Goal: Contribute content: Add original content to the website for others to see

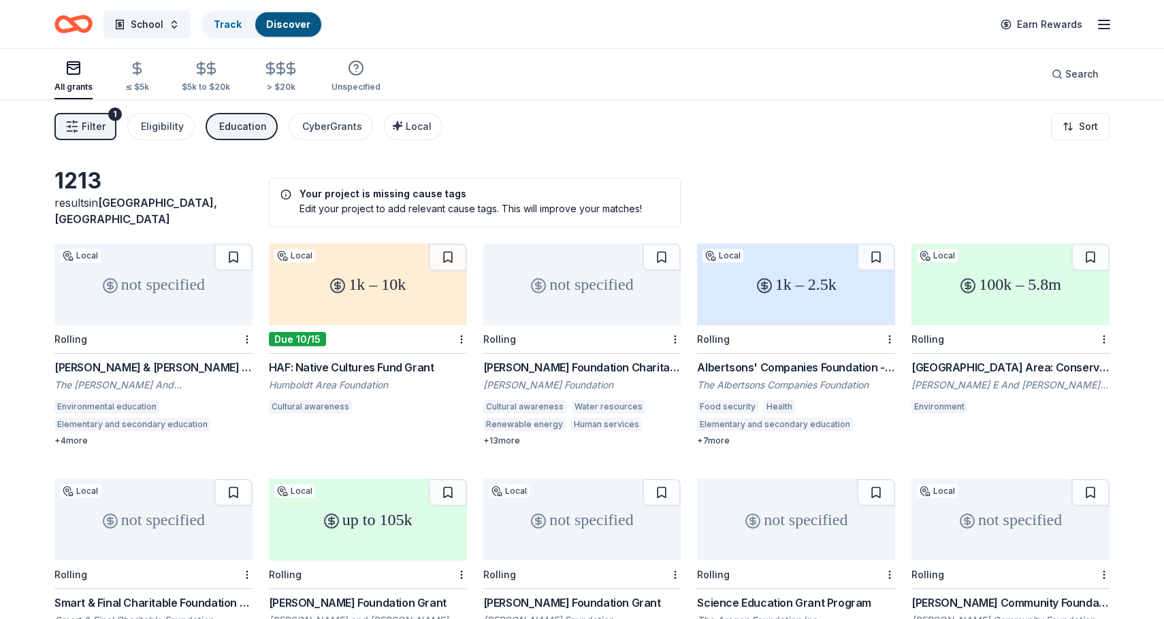
click at [1105, 25] on icon "button" at bounding box center [1104, 24] width 16 height 16
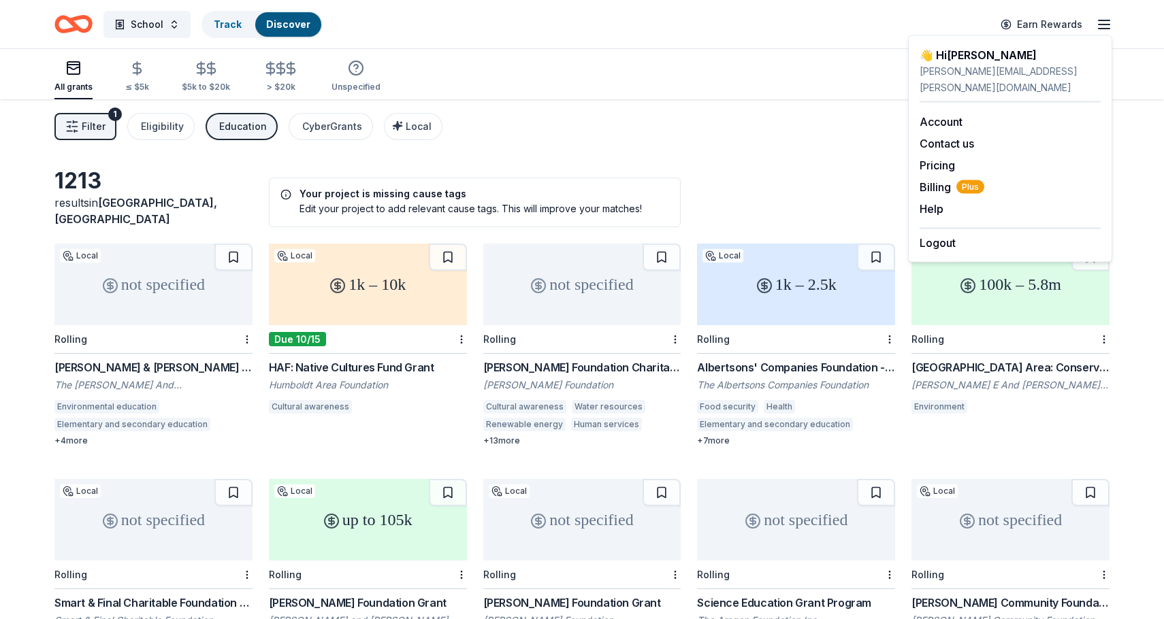
click at [1105, 26] on icon "button" at bounding box center [1104, 24] width 16 height 16
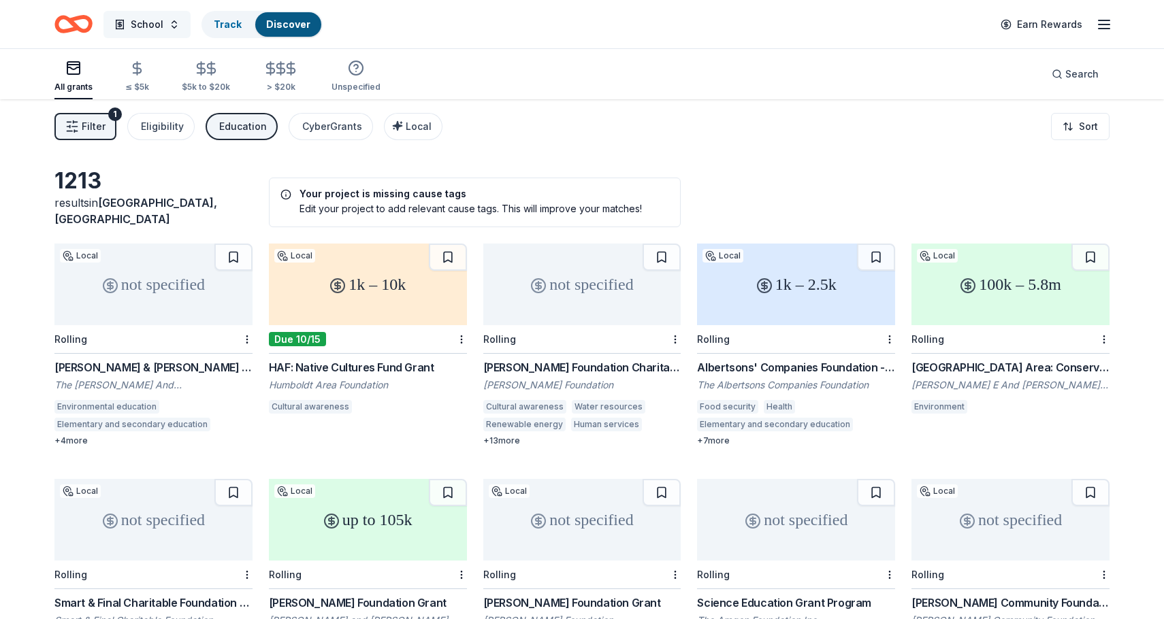
click at [143, 22] on span "School" at bounding box center [147, 24] width 33 height 16
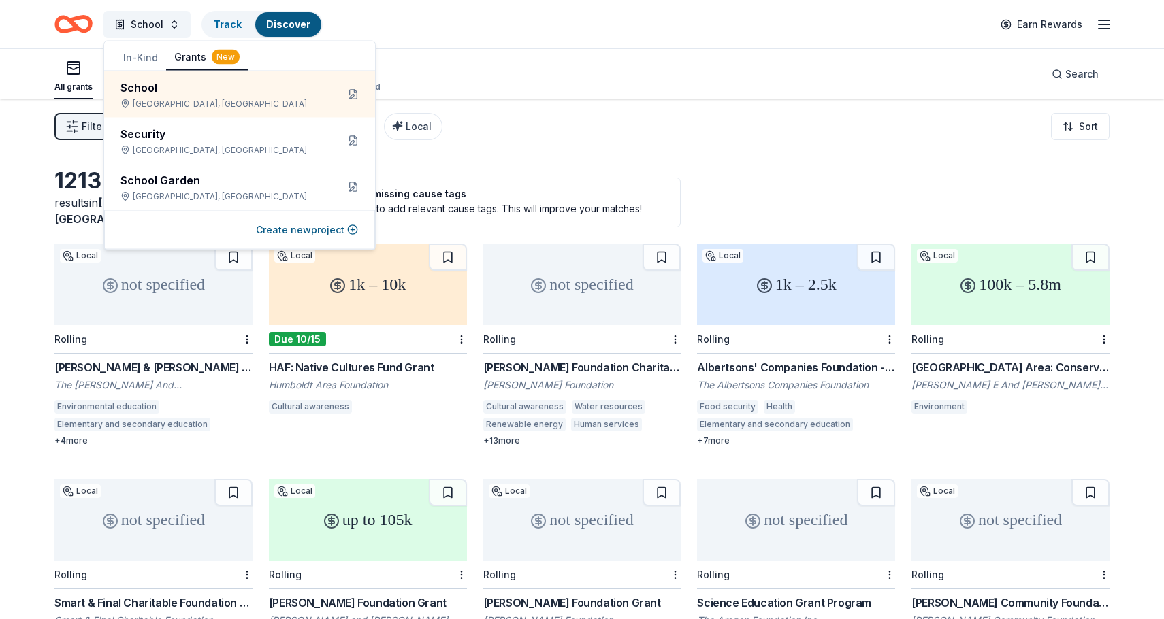
click at [532, 115] on div "Filter 1 Eligibility Education CyberGrants Local Sort" at bounding box center [582, 126] width 1164 height 54
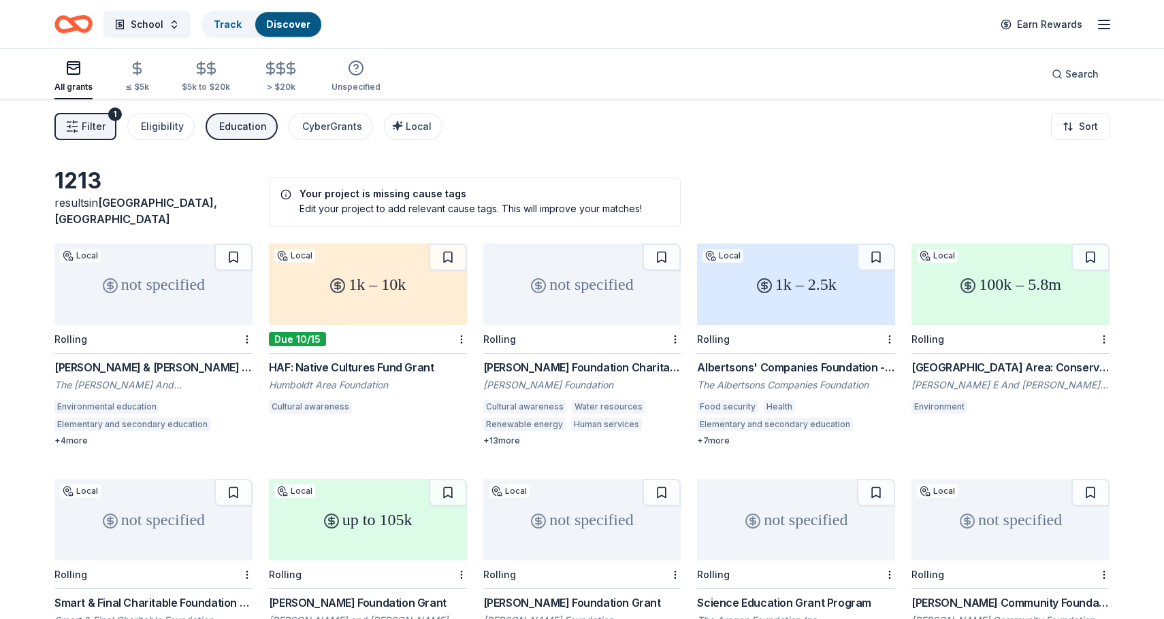
click at [92, 128] on span "Filter" at bounding box center [94, 126] width 24 height 16
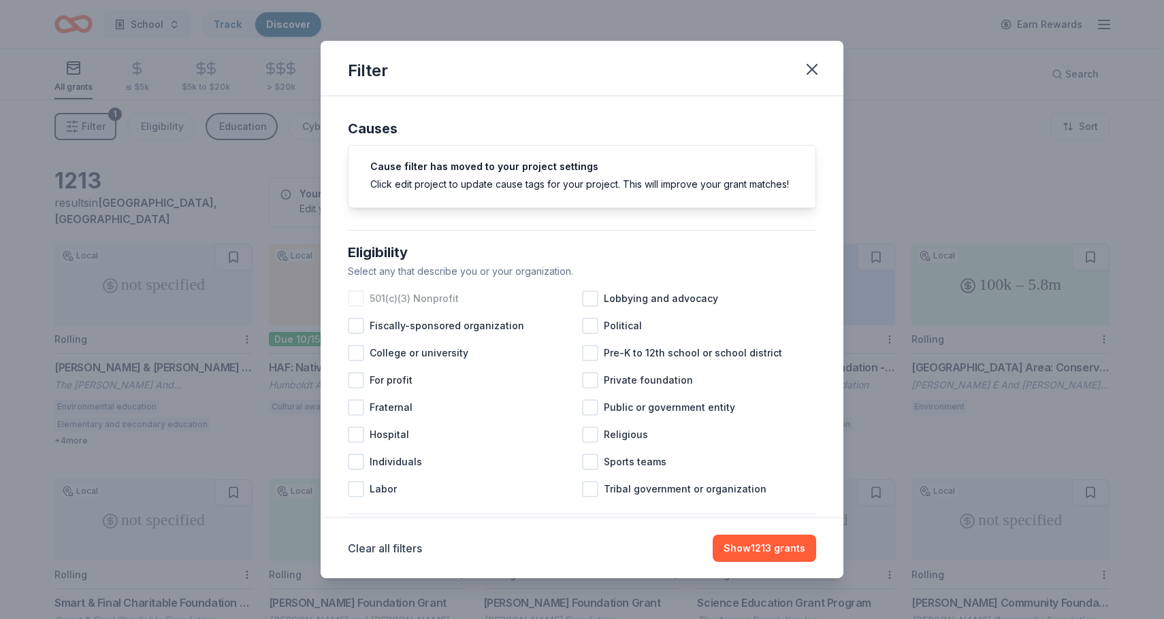
click at [358, 303] on div at bounding box center [356, 299] width 16 height 16
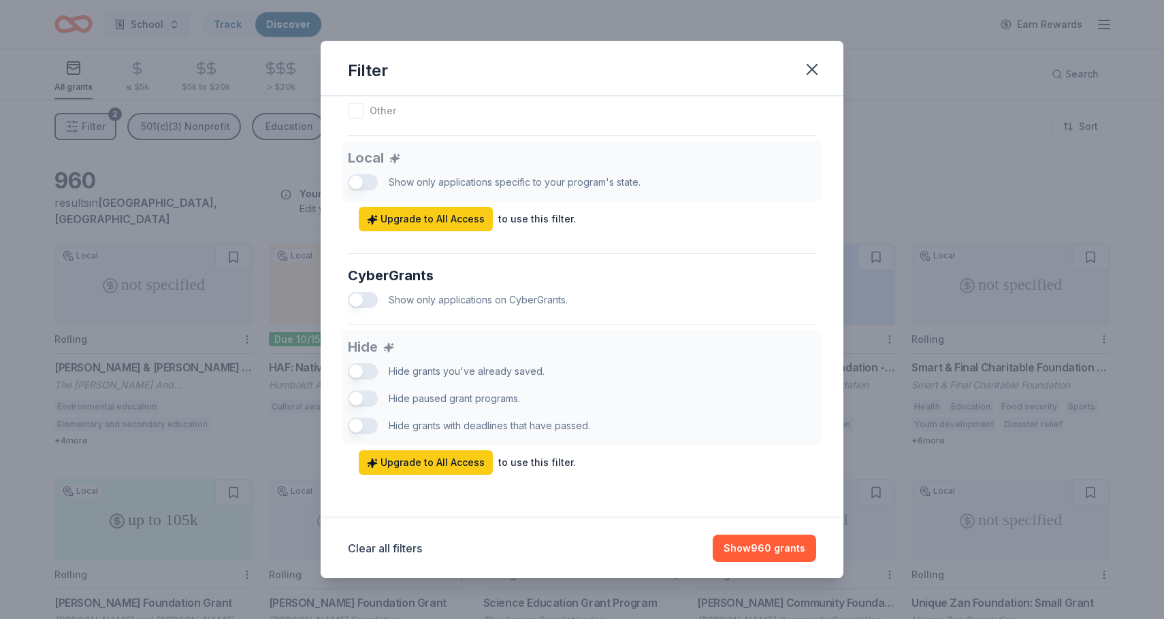
scroll to position [734, 0]
click at [779, 546] on button "Show 960 grants" at bounding box center [764, 548] width 103 height 27
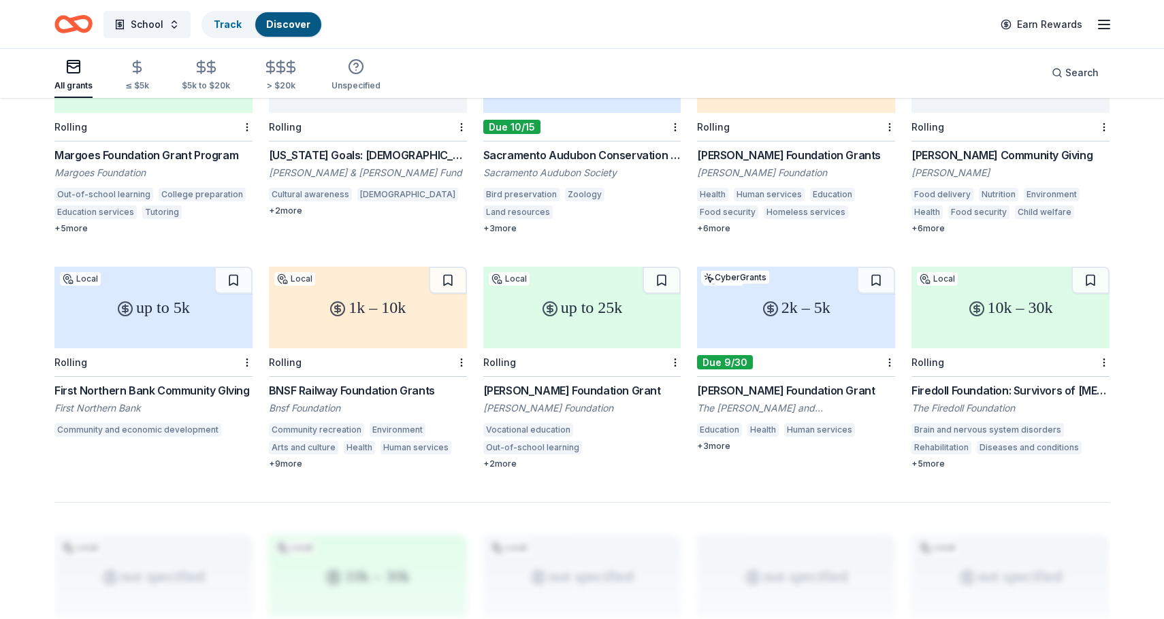
scroll to position [685, 0]
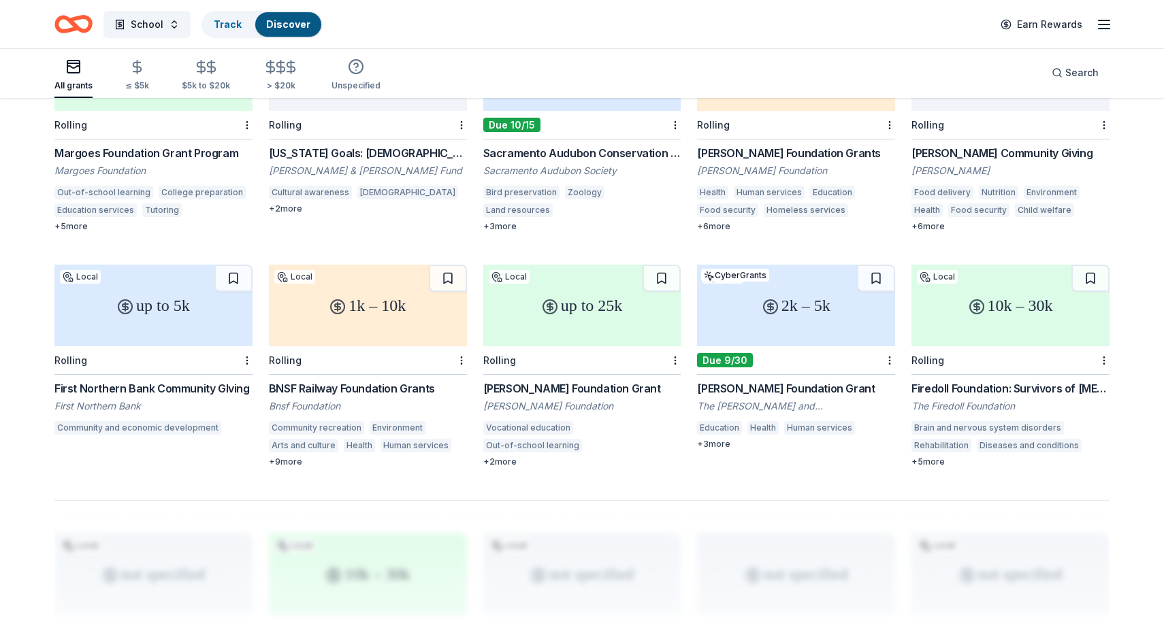
click at [161, 380] on div "First Northern Bank Community GIving" at bounding box center [153, 388] width 198 height 16
click at [159, 31] on span "School" at bounding box center [147, 24] width 33 height 16
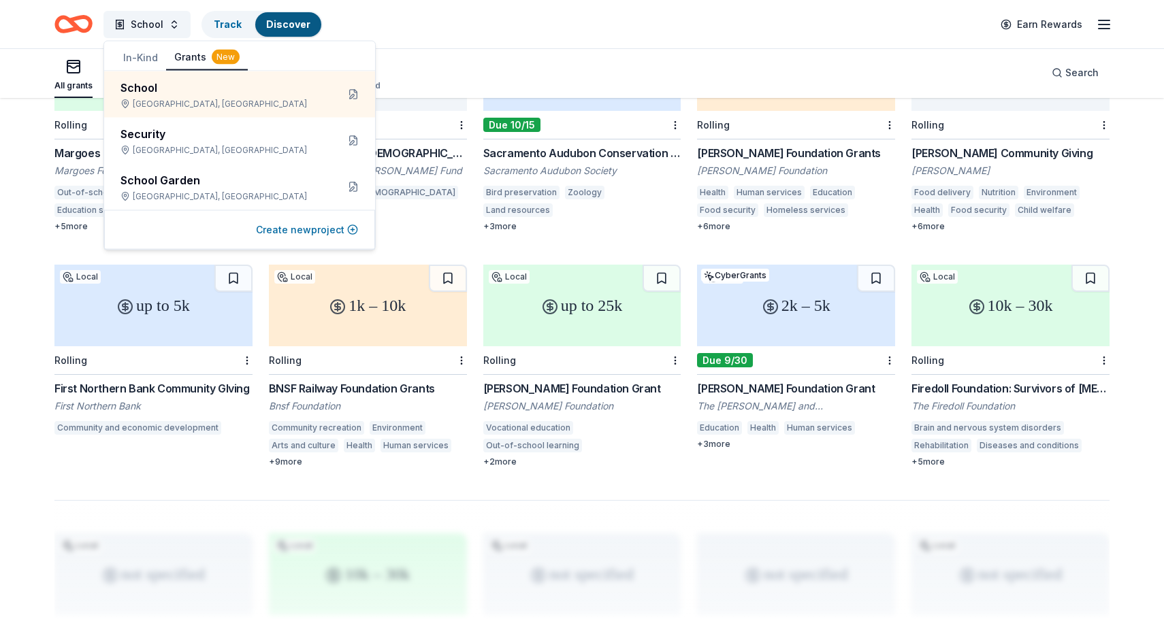
click at [319, 230] on button "Create new project" at bounding box center [307, 230] width 102 height 16
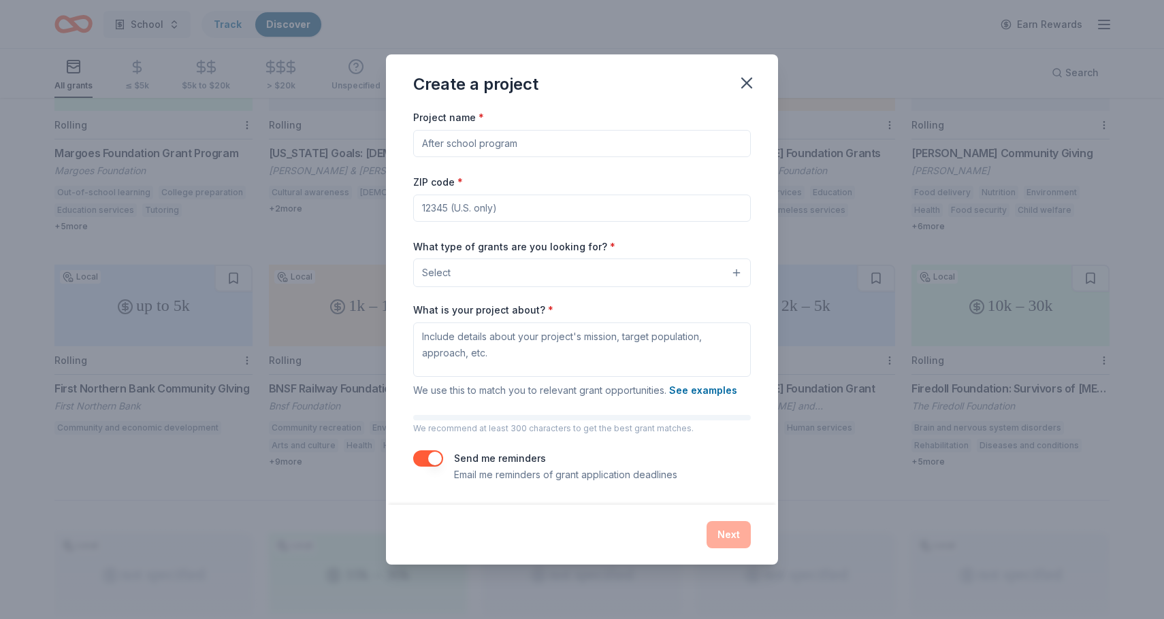
click at [485, 146] on input "Project name *" at bounding box center [582, 143] width 338 height 27
type input "After School Club"
click at [465, 200] on input "ZIP code *" at bounding box center [582, 208] width 338 height 27
type input "95687"
click at [517, 270] on button "Select" at bounding box center [582, 273] width 338 height 29
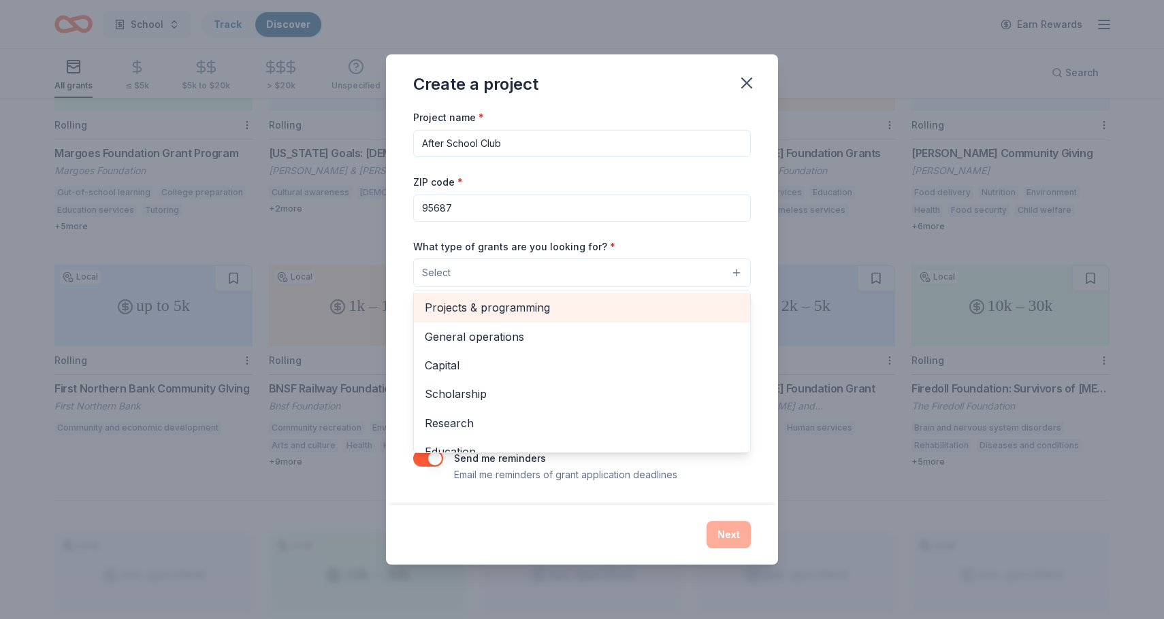
click at [490, 313] on span "Projects & programming" at bounding box center [582, 308] width 314 height 18
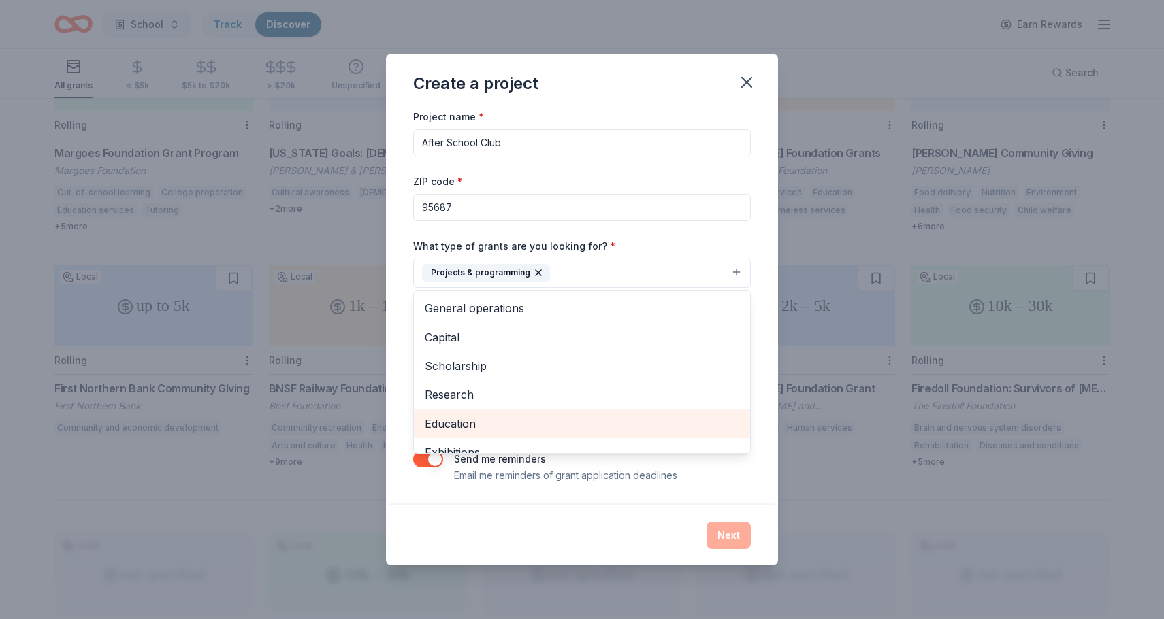
click at [470, 423] on span "Education" at bounding box center [582, 424] width 314 height 18
click at [596, 517] on div "Create a project Project name * After School Club ZIP code * 95687 What type of…" at bounding box center [582, 309] width 392 height 511
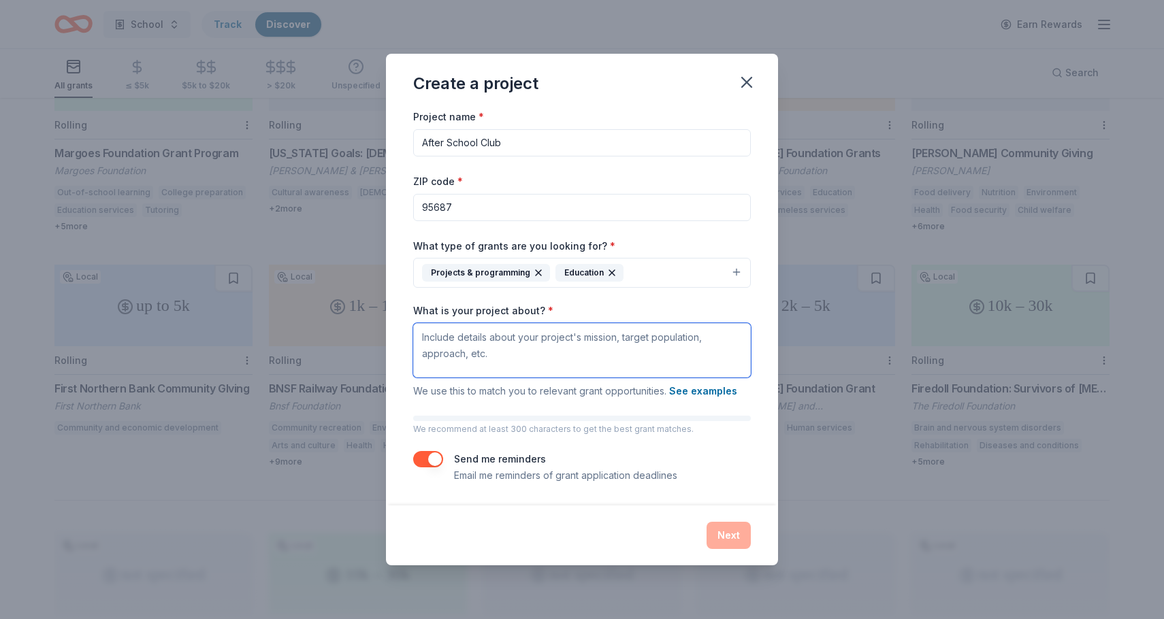
click at [516, 336] on textarea "What is your project about? *" at bounding box center [582, 350] width 338 height 54
